Goal: Task Accomplishment & Management: Manage account settings

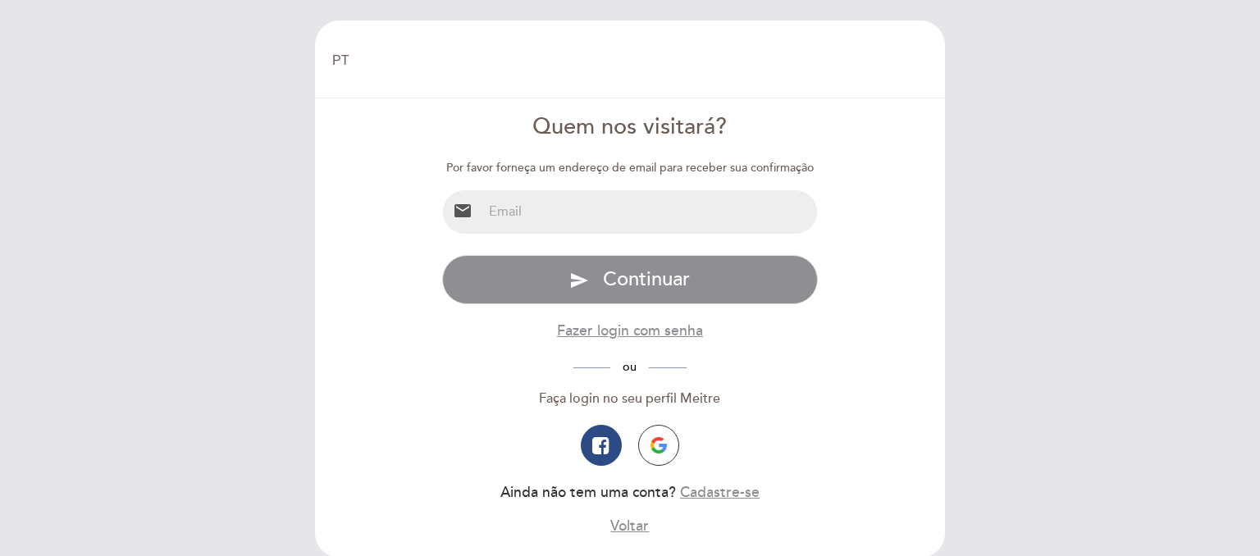
select select "pt"
click at [569, 222] on input "email" at bounding box center [649, 211] width 335 height 43
type input "[EMAIL_ADDRESS][PERSON_NAME][DOMAIN_NAME]"
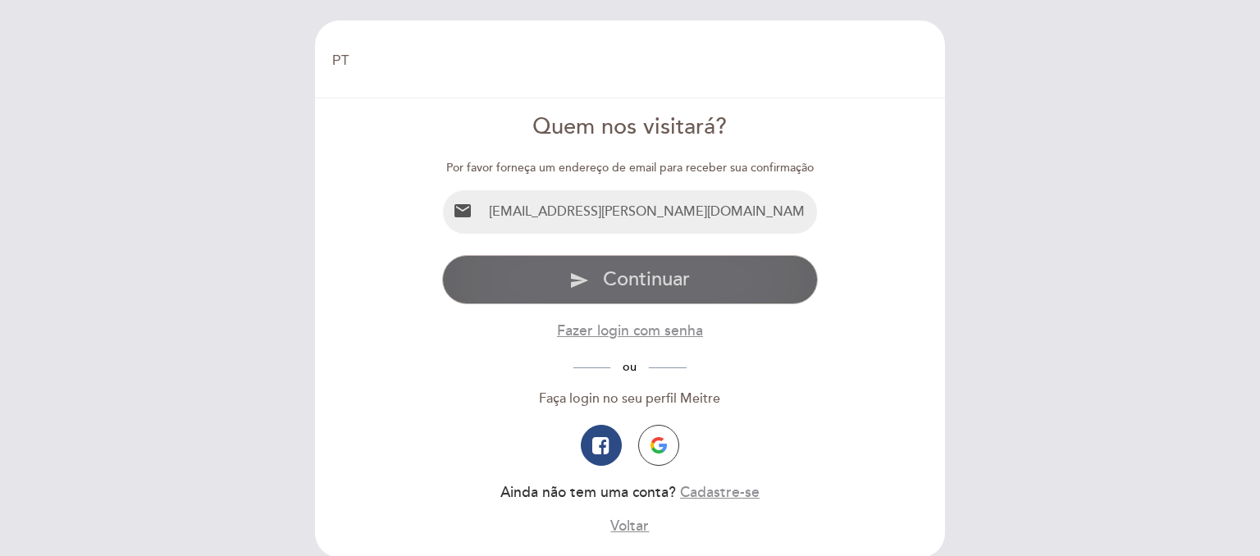
click at [589, 271] on button "send Continuar" at bounding box center [630, 279] width 376 height 49
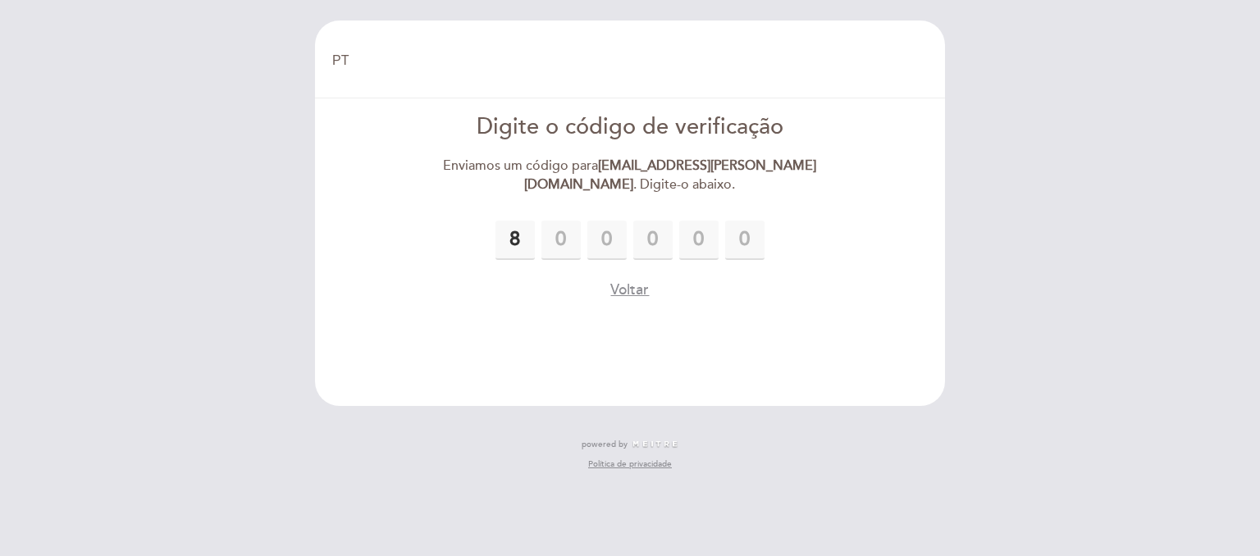
type input "8"
type input "0"
type input "5"
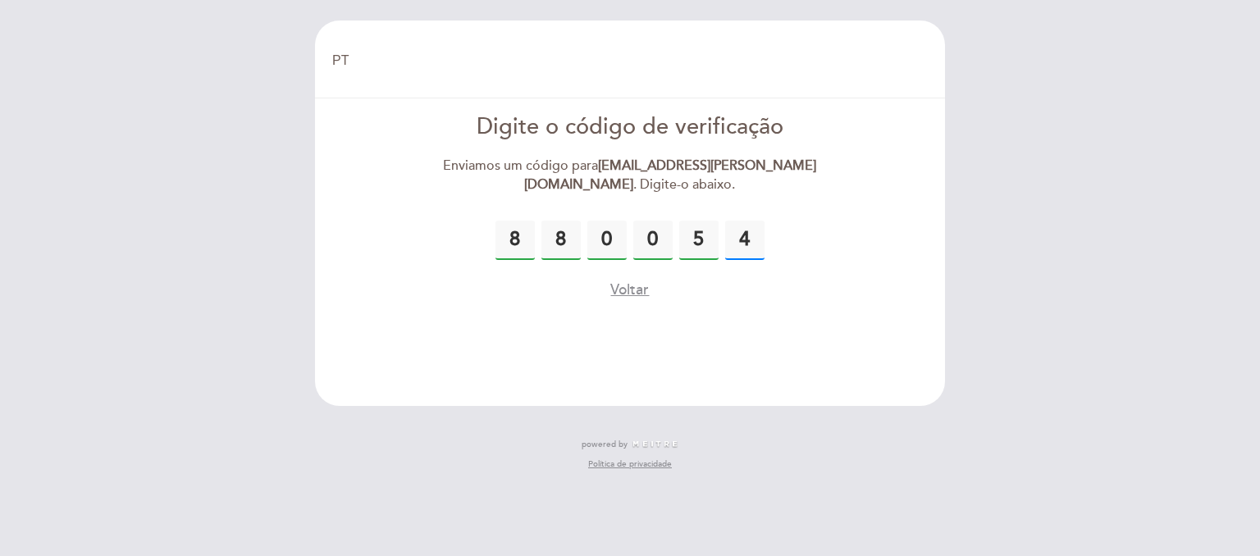
type input "4"
